Goal: Use online tool/utility: Utilize a website feature to perform a specific function

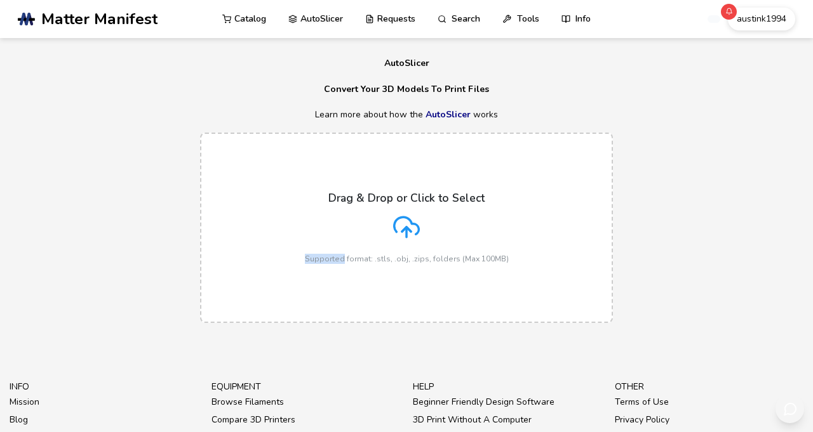
click at [425, 263] on div "Drag & Drop or Click to Select Supported format: .stls, .obj, .zips, folders (M…" at bounding box center [407, 228] width 204 height 72
click at [0, 0] on input "Drag & Drop or Click to Select Supported format: .stls, .obj, .zips, folders (M…" at bounding box center [0, 0] width 0 height 0
click at [420, 241] on icon at bounding box center [406, 227] width 27 height 27
click at [0, 0] on input "Drag & Drop or Click to Select Supported format: .stls, .obj, .zips, folders (M…" at bounding box center [0, 0] width 0 height 0
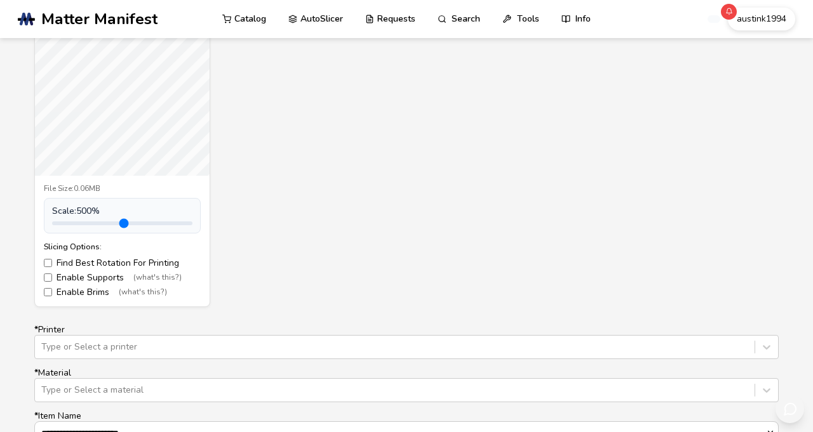
scroll to position [533, 20]
type input "***"
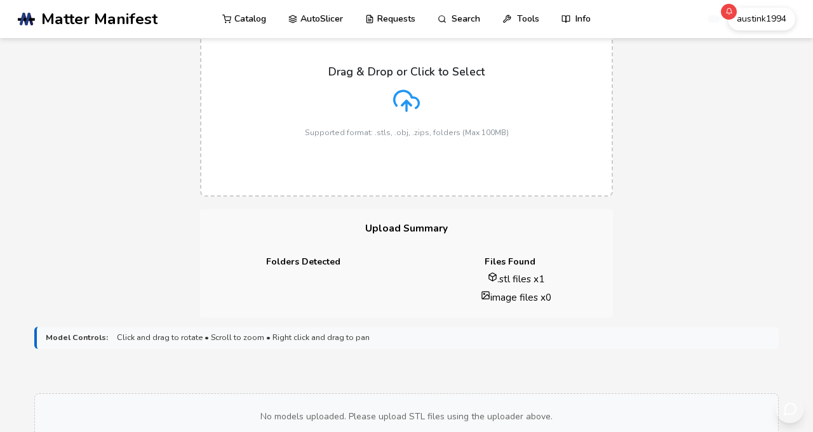
scroll to position [122, 20]
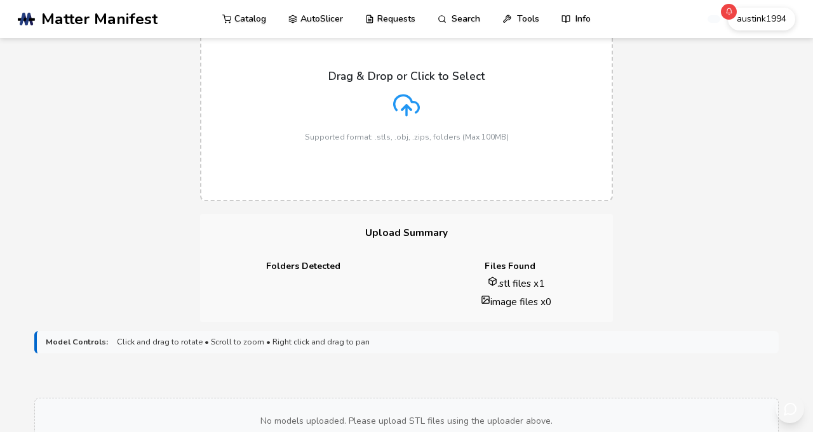
click at [406, 116] on line at bounding box center [406, 110] width 0 height 10
click at [0, 0] on input "Drag & Drop or Click to Select Supported format: .stls, .obj, .zips, folders (M…" at bounding box center [0, 0] width 0 height 0
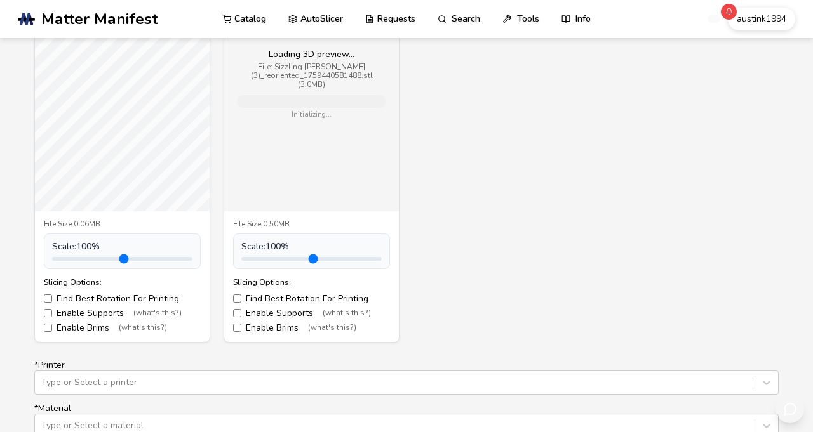
scroll to position [524, 20]
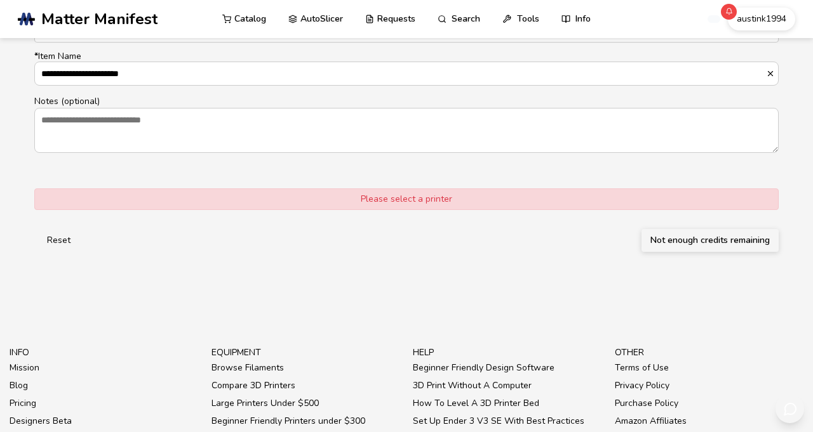
scroll to position [892, 20]
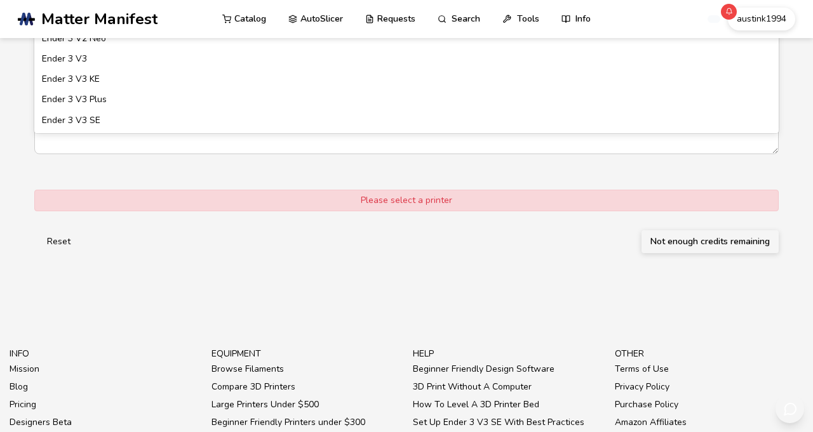
type input "**********"
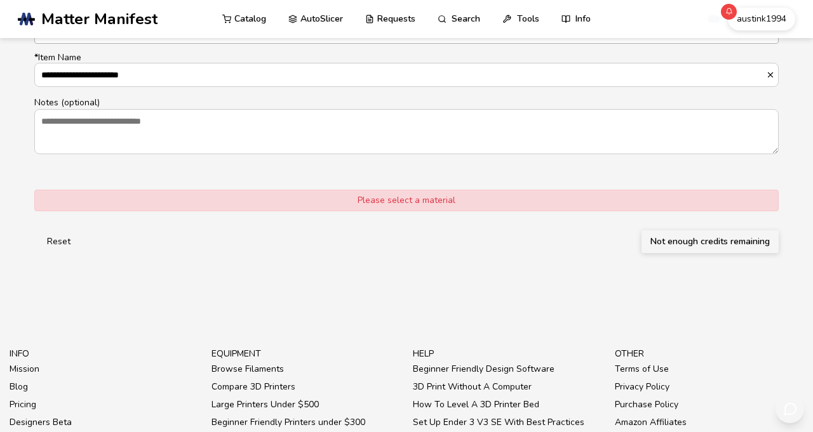
click at [164, 38] on div at bounding box center [394, 31] width 707 height 13
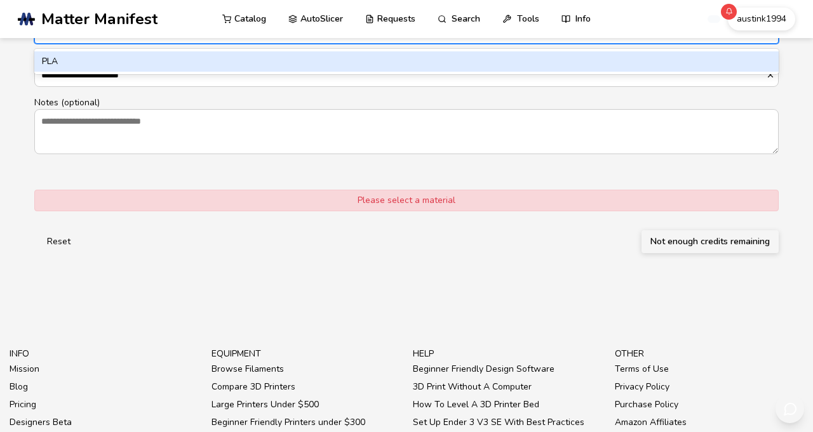
click at [140, 72] on div "PLA" at bounding box center [406, 61] width 744 height 20
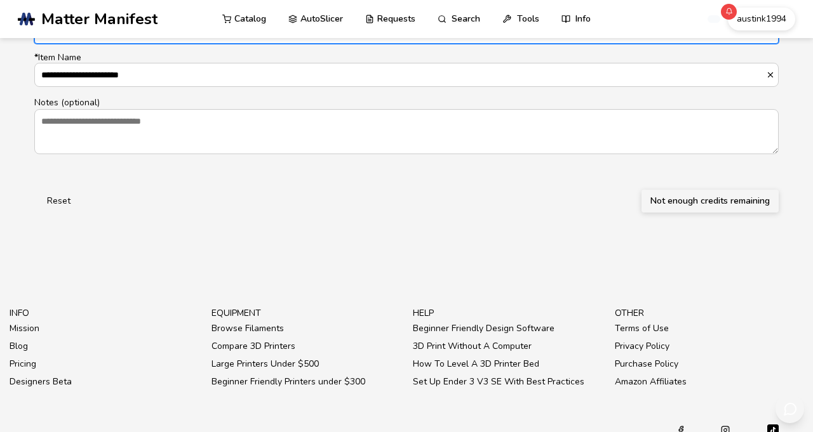
click at [658, 213] on button "Not enough credits remaining" at bounding box center [709, 201] width 137 height 23
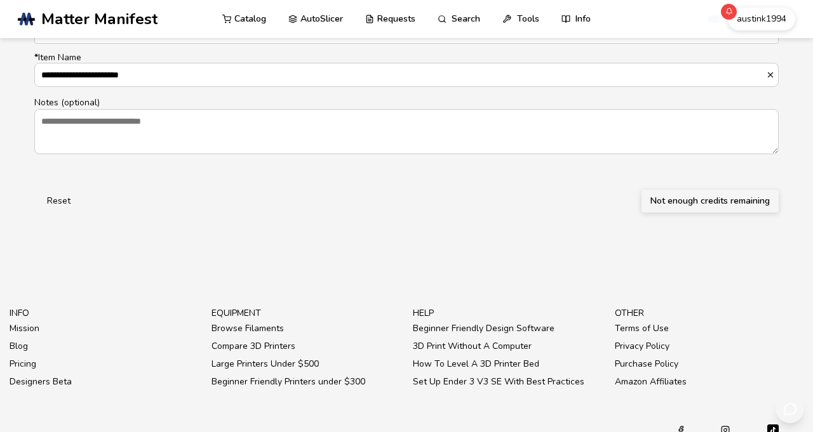
click at [658, 213] on button "Not enough credits remaining" at bounding box center [709, 201] width 137 height 23
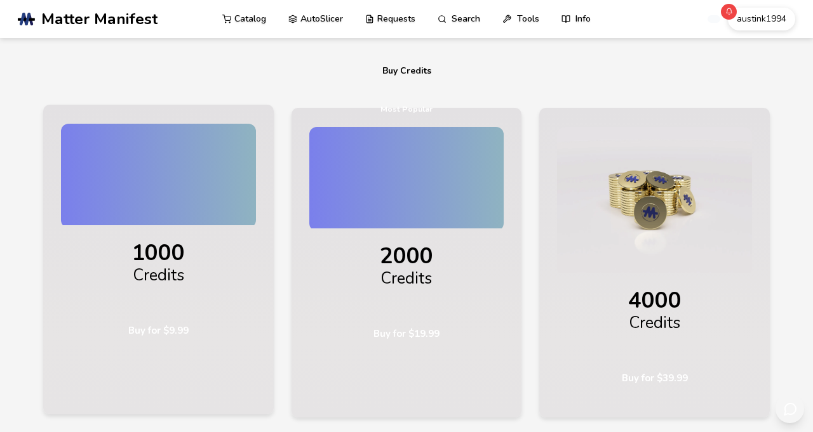
click at [148, 298] on div "Credits" at bounding box center [158, 282] width 195 height 31
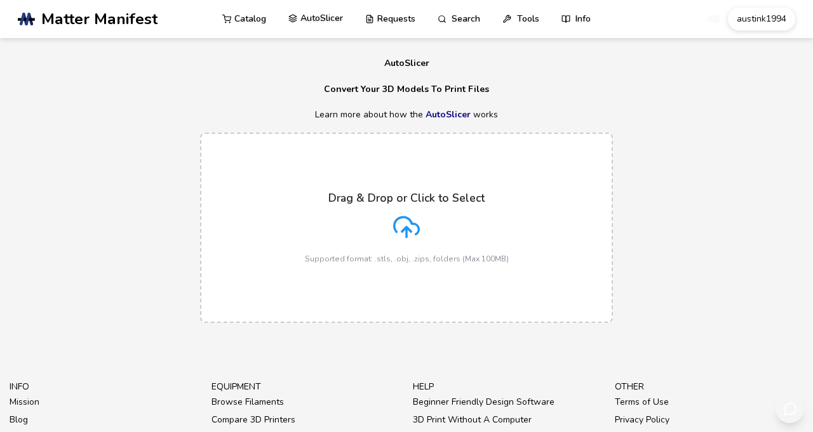
click at [338, 20] on link "AutoSlicer" at bounding box center [315, 18] width 55 height 38
click at [410, 241] on icon at bounding box center [406, 227] width 27 height 27
click at [0, 0] on input "Drag & Drop or Click to Select Supported format: .stls, .obj, .zips, folders (M…" at bounding box center [0, 0] width 0 height 0
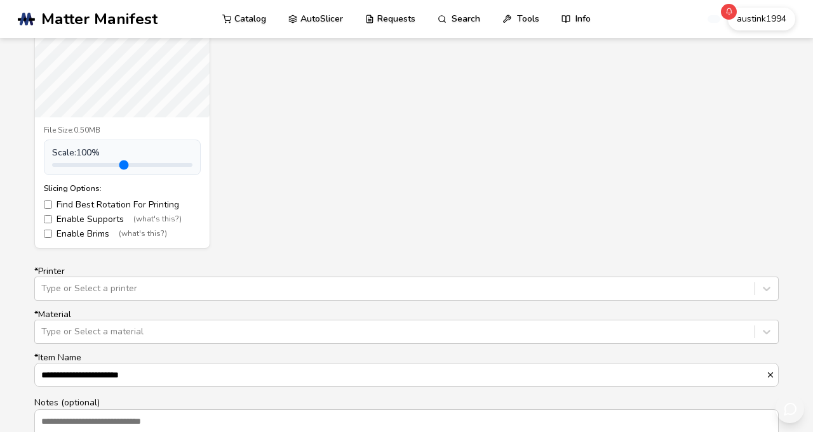
scroll to position [592, 0]
type input "***"
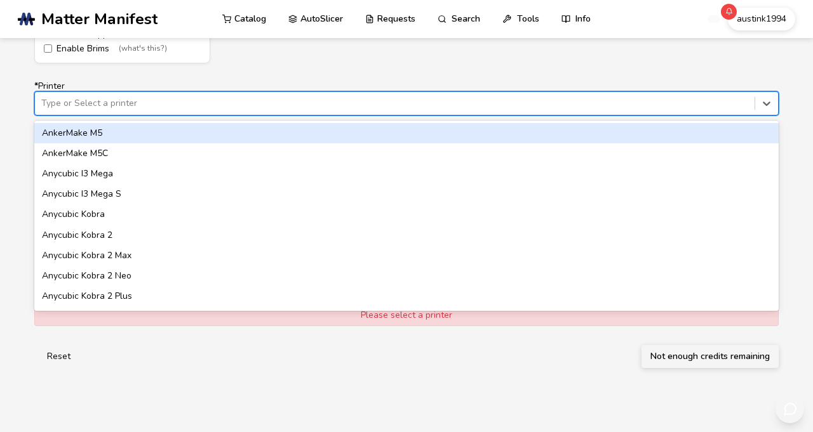
scroll to position [798, 0]
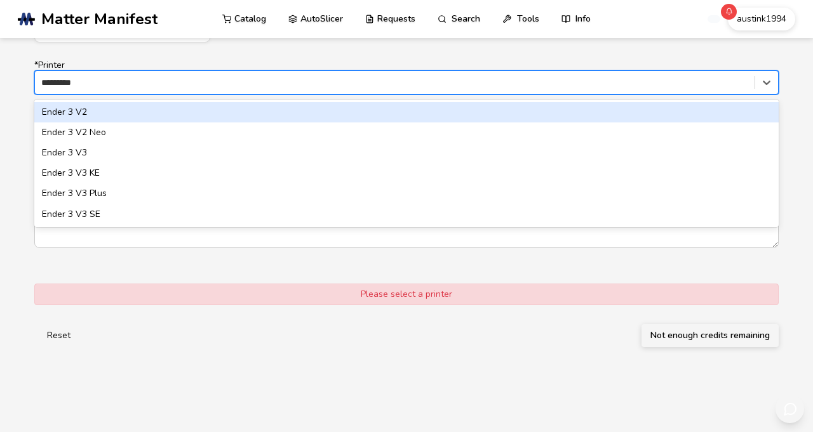
type input "**********"
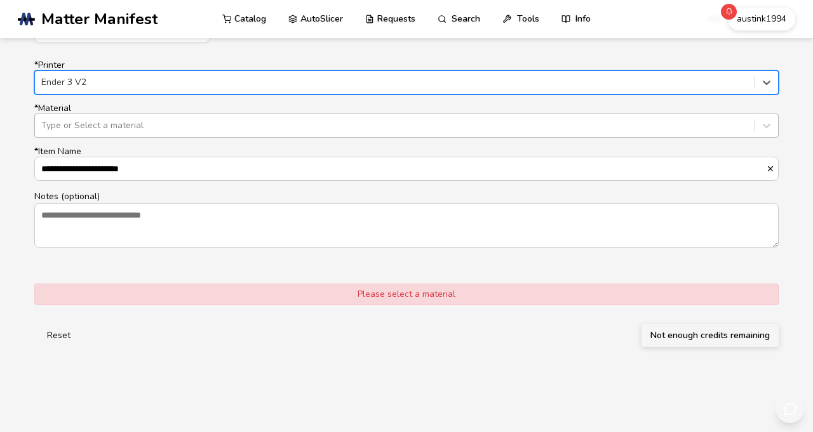
click at [276, 132] on div at bounding box center [394, 125] width 707 height 13
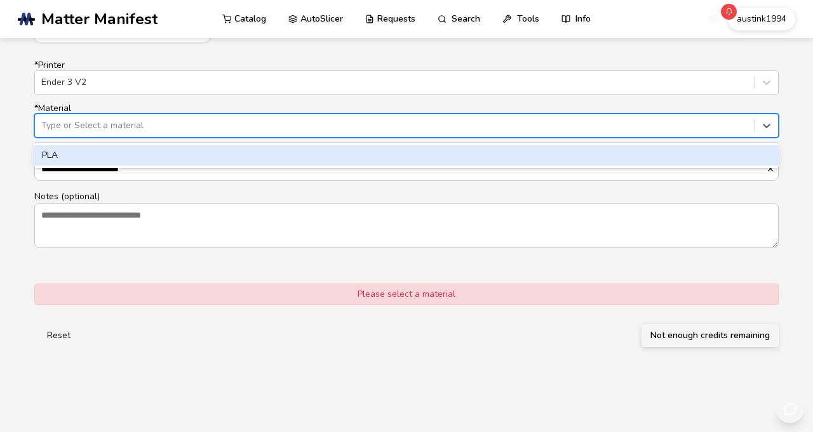
click at [210, 166] on div "PLA" at bounding box center [406, 155] width 744 height 20
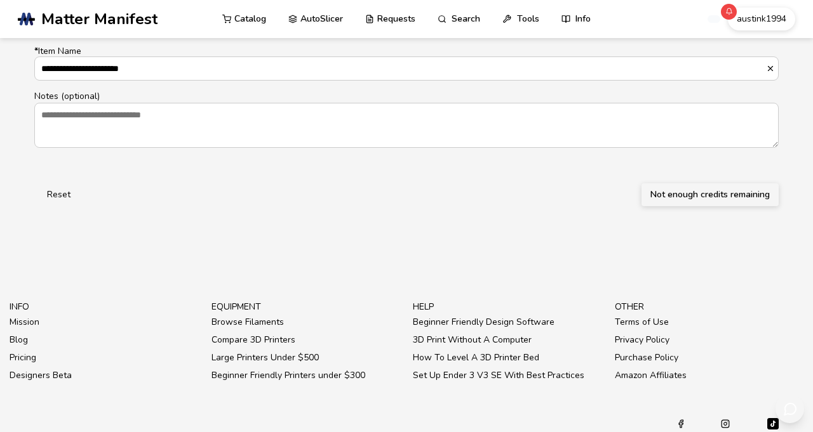
scroll to position [893, 0]
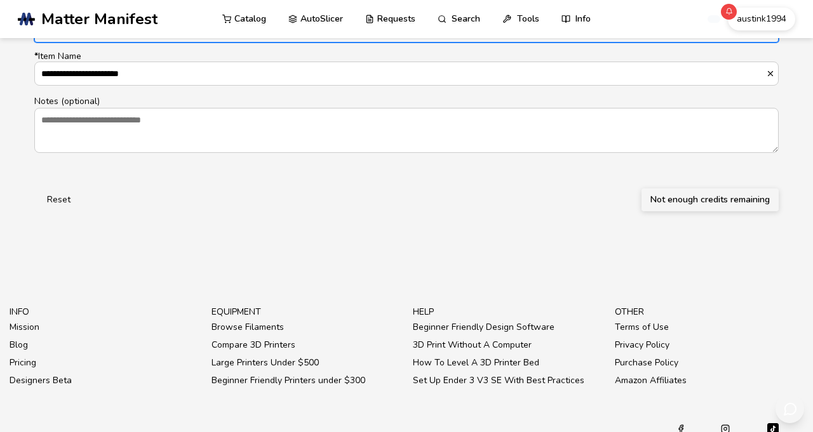
click at [669, 211] on button "Not enough credits remaining" at bounding box center [709, 200] width 137 height 23
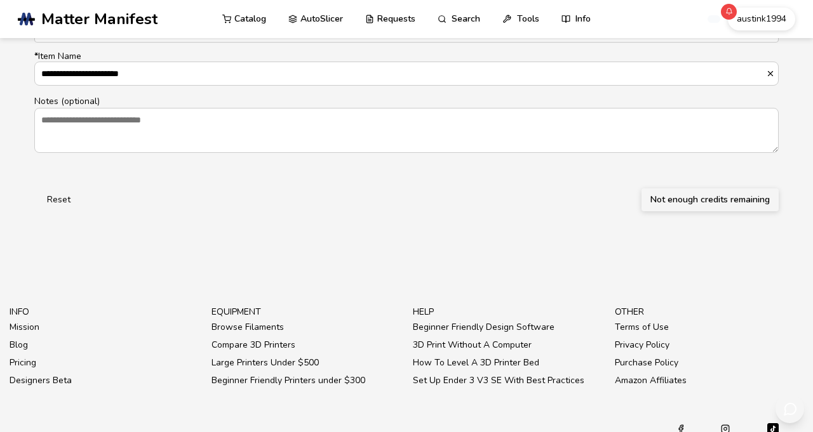
click at [669, 211] on button "Not enough credits remaining" at bounding box center [709, 200] width 137 height 23
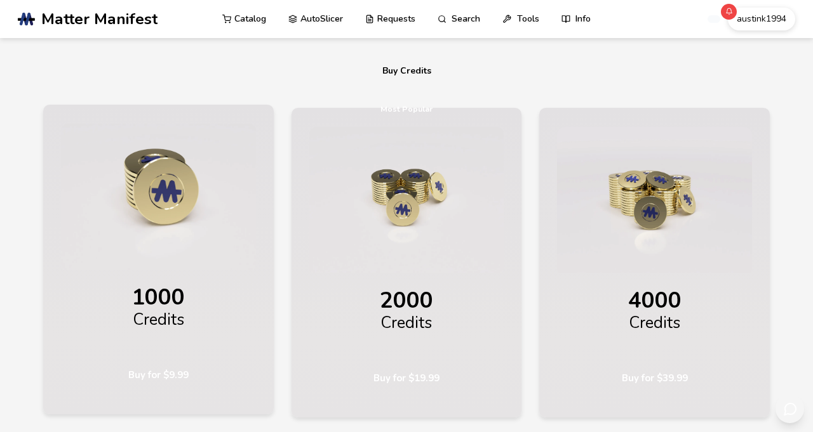
click at [145, 311] on div "Credits" at bounding box center [158, 326] width 195 height 31
click at [143, 361] on button "Buy for $9.99" at bounding box center [158, 375] width 96 height 29
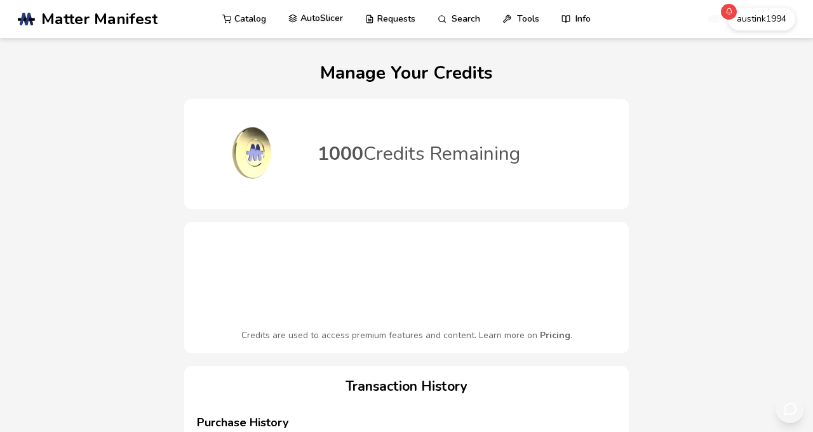
click at [337, 24] on link "AutoSlicer" at bounding box center [315, 18] width 55 height 38
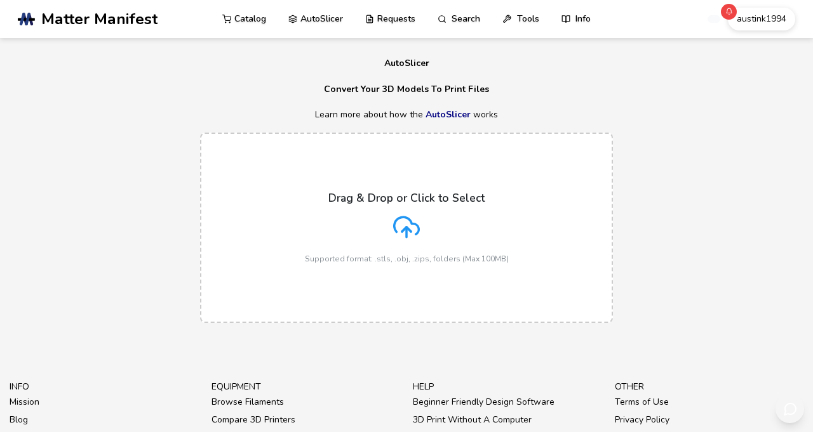
click at [413, 241] on icon at bounding box center [406, 227] width 27 height 27
click at [0, 0] on input "Drag & Drop or Click to Select Supported format: .stls, .obj, .zips, folders (M…" at bounding box center [0, 0] width 0 height 0
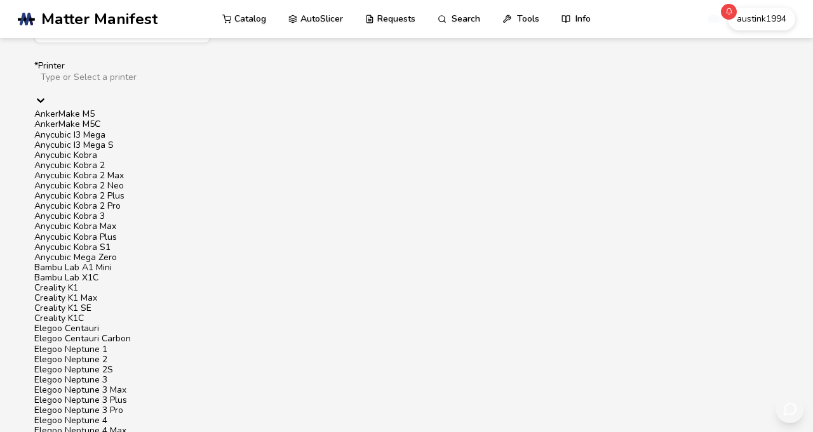
scroll to position [798, 0]
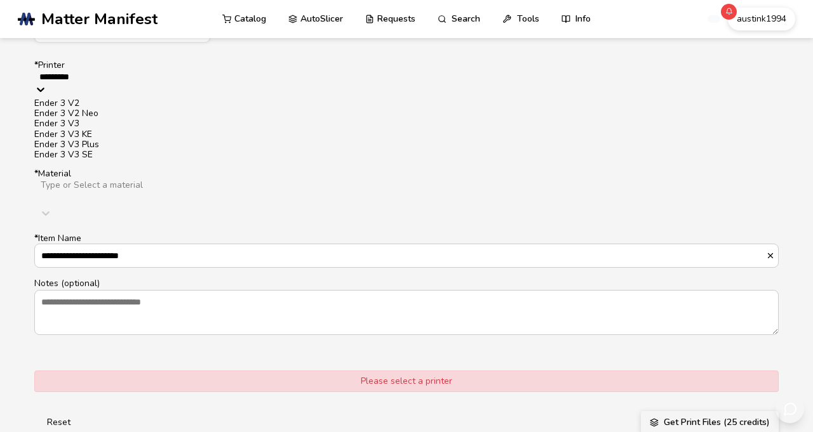
type input "**********"
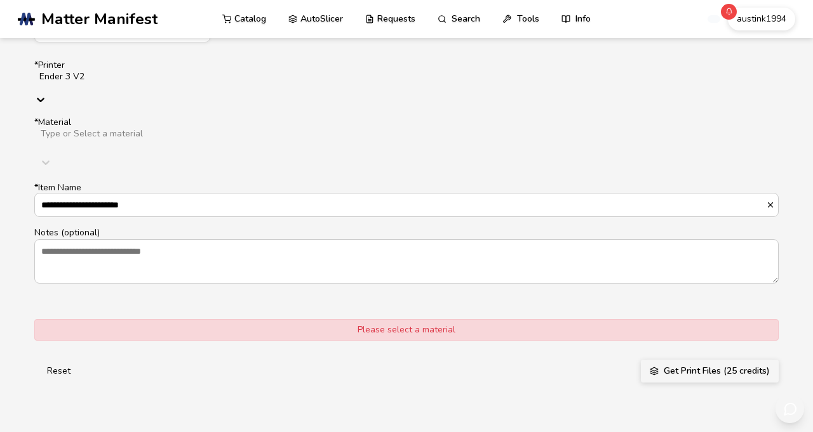
click at [352, 150] on div at bounding box center [240, 145] width 403 height 10
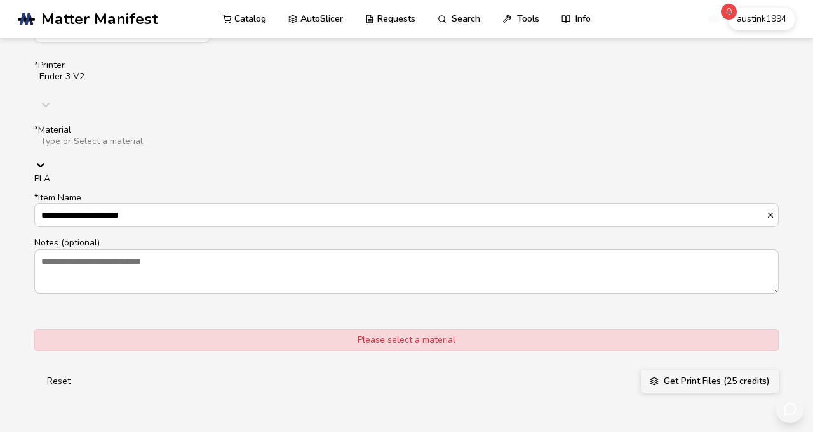
click at [182, 184] on div "PLA" at bounding box center [406, 179] width 744 height 10
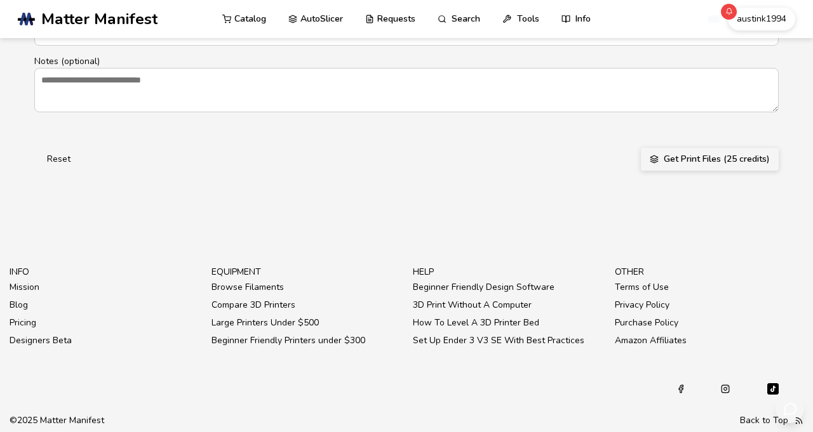
scroll to position [976, 0]
click at [755, 171] on button "Get Print Files (25 credits)" at bounding box center [710, 159] width 138 height 23
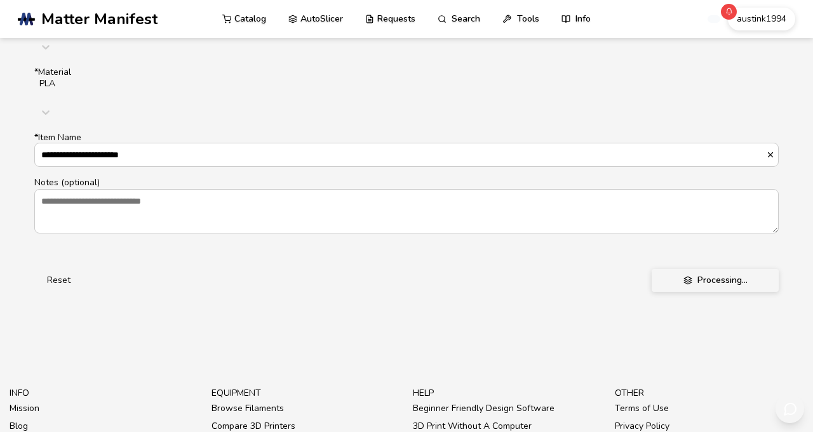
scroll to position [994, 0]
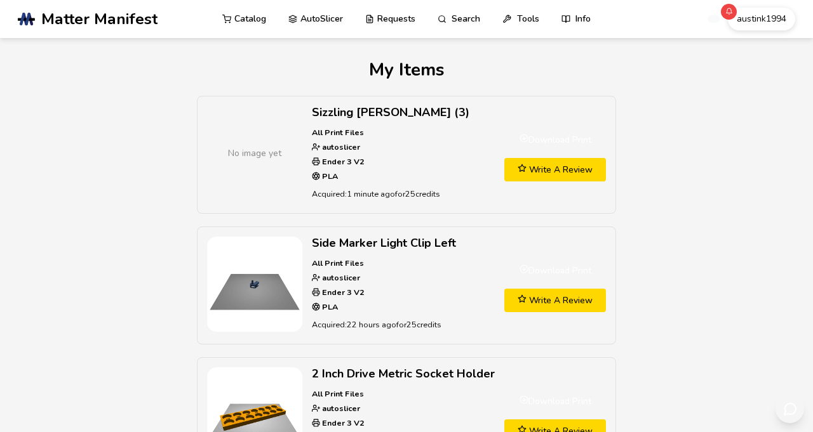
click at [338, 152] on strong "autoslicer" at bounding box center [340, 147] width 40 height 11
click at [553, 152] on link "Download Print" at bounding box center [555, 139] width 102 height 23
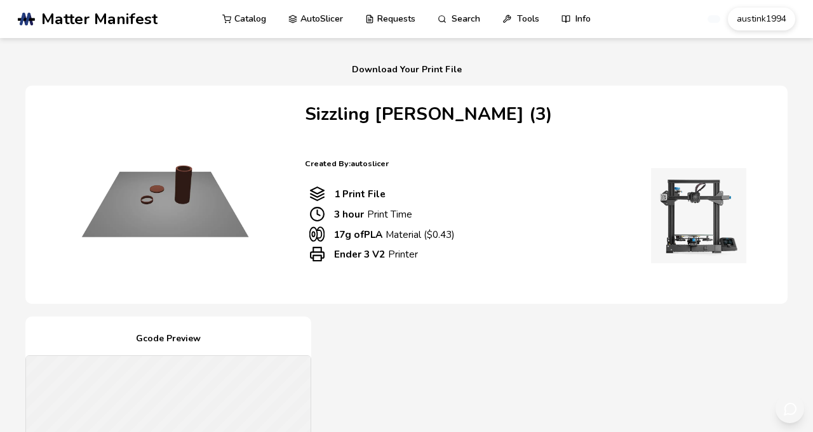
click at [456, 79] on h1 "Download Your Print File" at bounding box center [406, 70] width 777 height 20
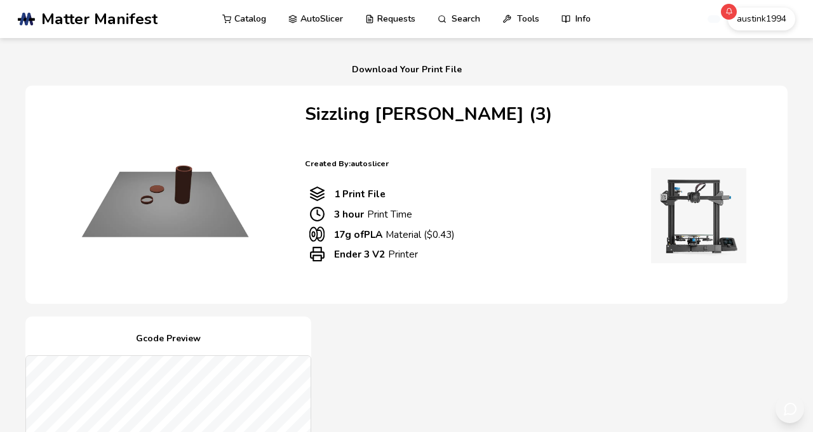
click at [457, 77] on h1 "Download Your Print File" at bounding box center [406, 70] width 777 height 20
click at [444, 80] on h1 "Download Your Print File" at bounding box center [406, 70] width 777 height 20
click at [443, 80] on h1 "Download Your Print File" at bounding box center [406, 70] width 777 height 20
click at [385, 74] on h1 "Download Your Print File" at bounding box center [406, 70] width 777 height 20
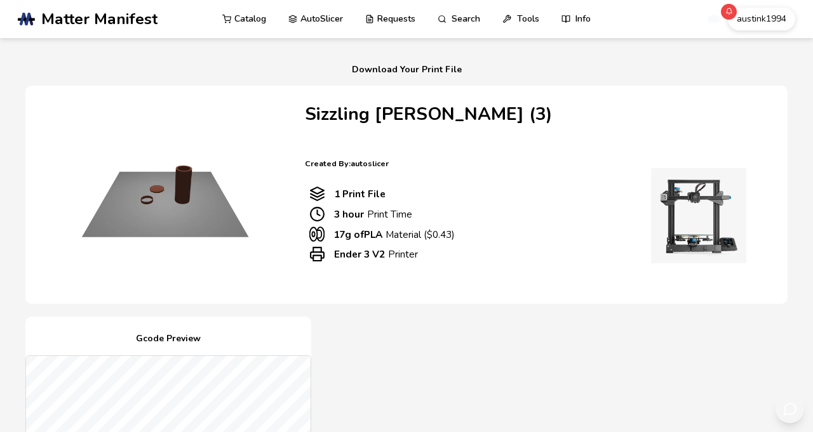
click at [387, 80] on h1 "Download Your Print File" at bounding box center [406, 70] width 777 height 20
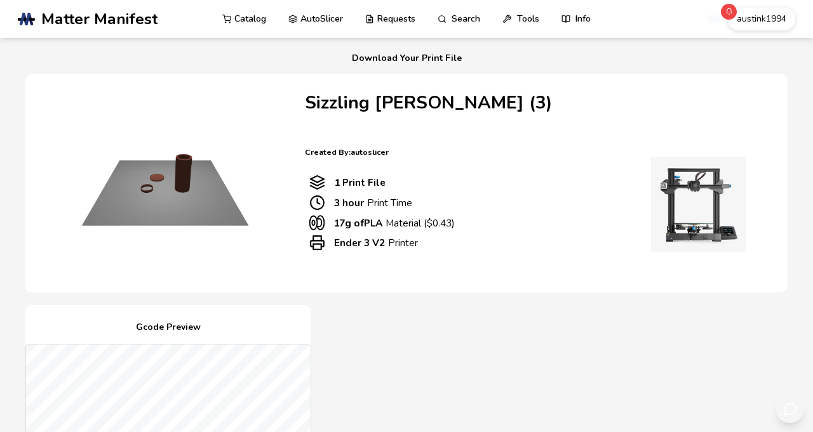
scroll to position [762, 0]
